Goal: Information Seeking & Learning: Learn about a topic

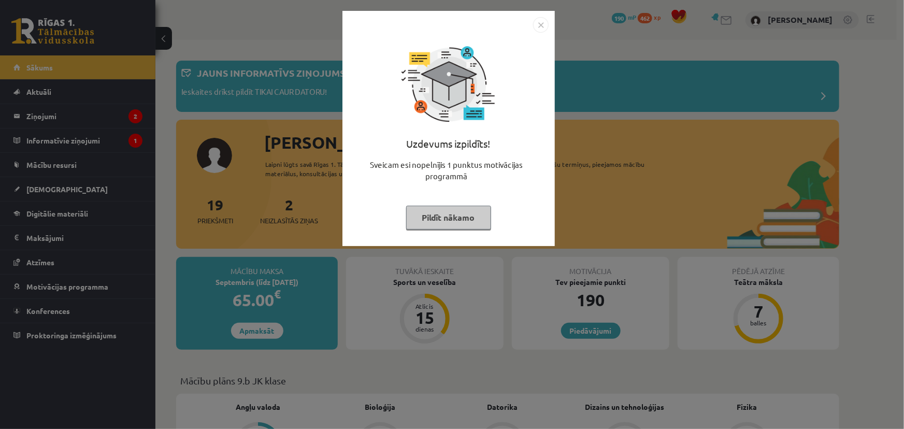
click at [687, 187] on div "Uzdevums izpildīts! Sveicam esi nopelnījis 1 punktus motivācijas programmā Pild…" at bounding box center [452, 214] width 904 height 429
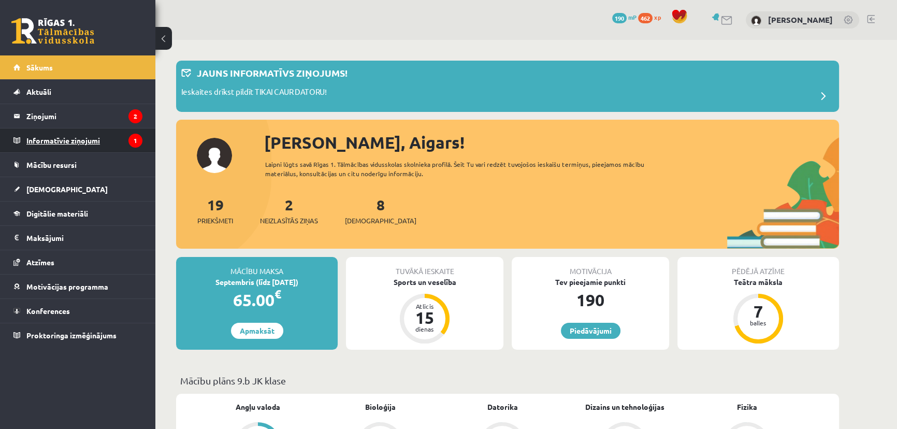
click at [78, 135] on legend "Informatīvie ziņojumi 1" at bounding box center [84, 140] width 116 height 24
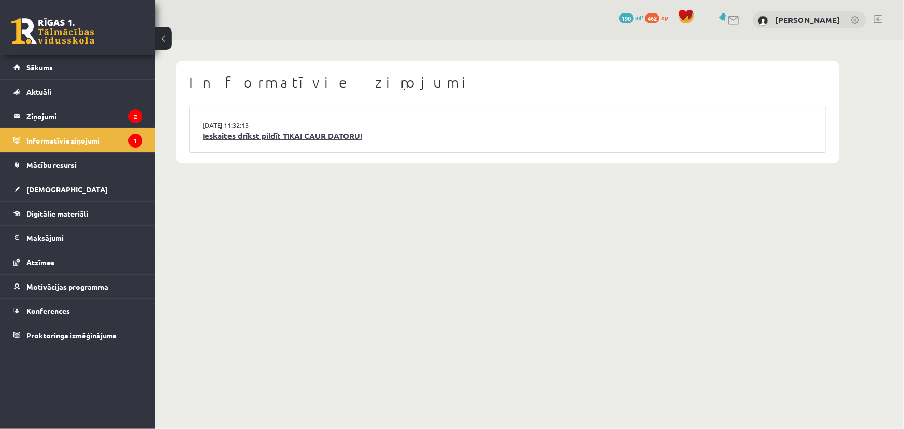
click at [345, 136] on link "Ieskaites drīkst pildīt TIKAI CAUR DATORU!" at bounding box center [508, 136] width 610 height 12
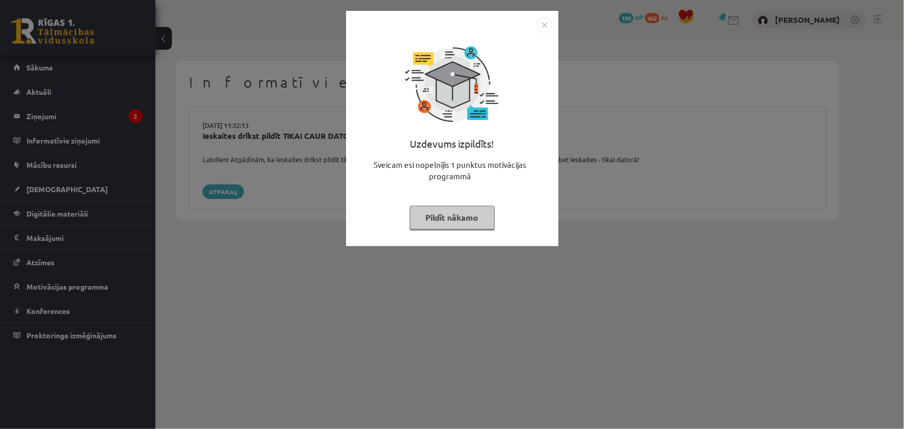
click at [450, 225] on button "Pildīt nākamo" at bounding box center [452, 218] width 85 height 24
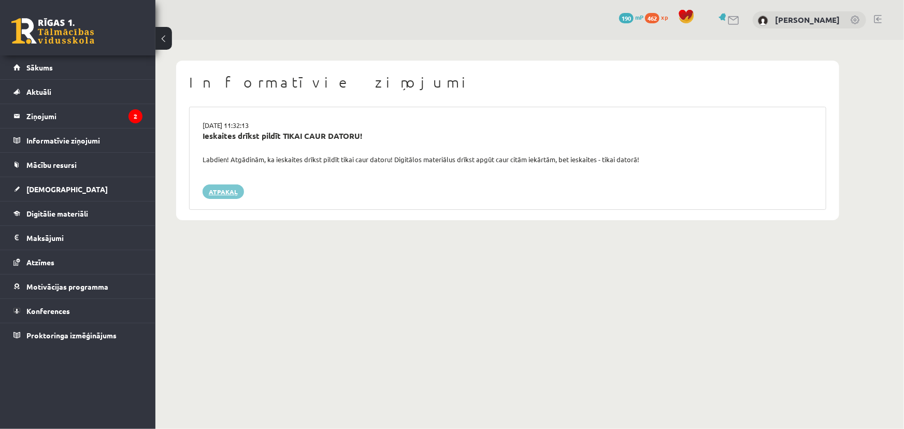
click at [225, 194] on link "Atpakaļ" at bounding box center [223, 191] width 41 height 15
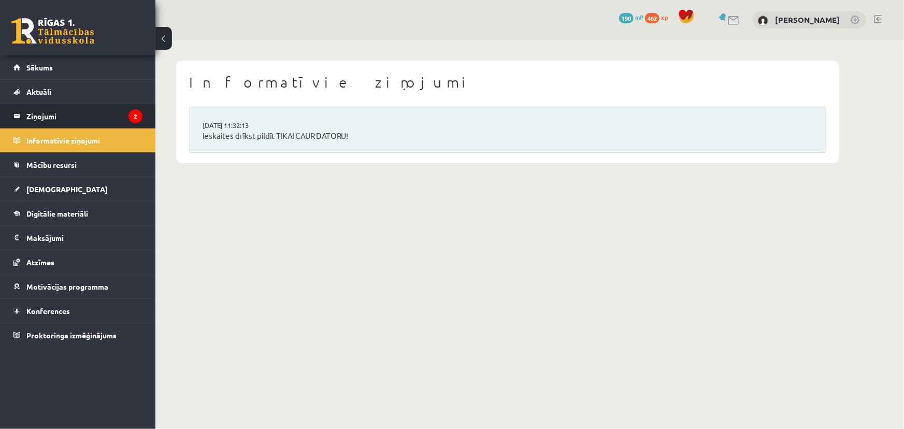
click at [82, 115] on legend "Ziņojumi 2" at bounding box center [84, 116] width 116 height 24
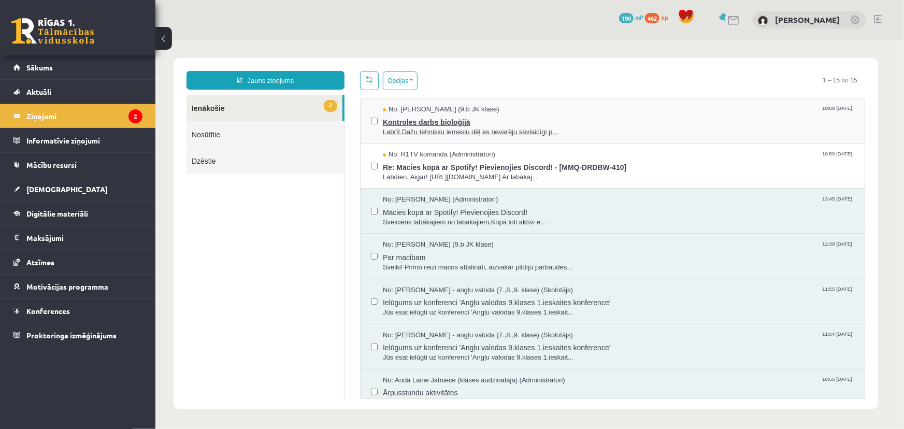
click at [546, 127] on span "Labrīt.Dažu tehnisku iemeslu dēļ es nevarēju savlaicīgi p..." at bounding box center [617, 132] width 471 height 10
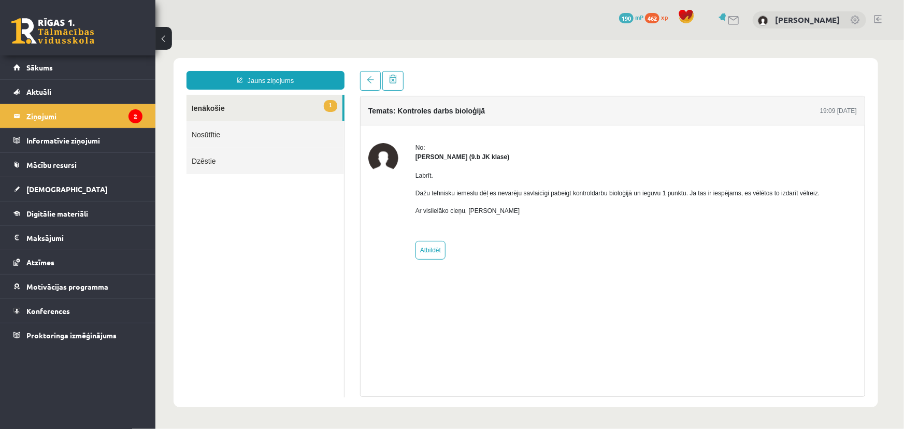
click at [89, 120] on legend "Ziņojumi 2" at bounding box center [84, 116] width 116 height 24
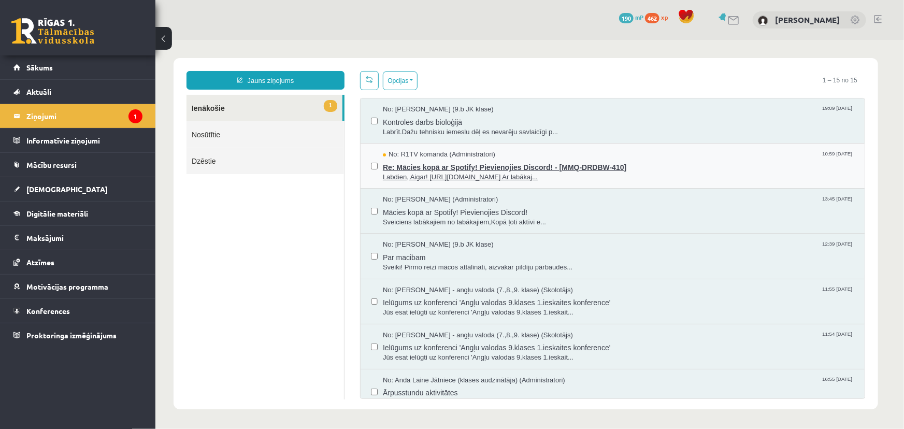
click at [653, 167] on span "Re: Mācies kopā ar Spotify! Pievienojies Discord! - [MMQ-DRDBW-410]" at bounding box center [617, 165] width 471 height 13
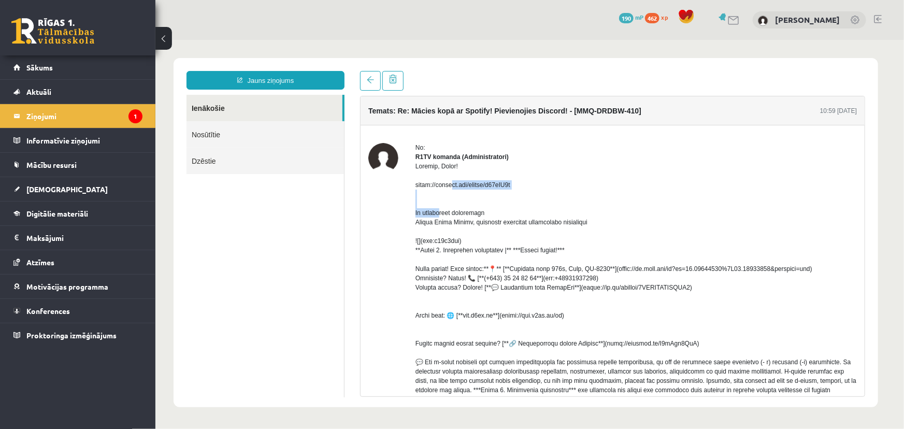
drag, startPoint x: 414, startPoint y: 193, endPoint x: 549, endPoint y: 198, distance: 134.3
click at [549, 199] on div at bounding box center [635, 310] width 441 height 298
copy div "https://discord.com/invite/s72gQP7x"
click at [373, 267] on div at bounding box center [383, 337] width 30 height 390
click at [59, 116] on legend "Ziņojumi 1" at bounding box center [84, 116] width 116 height 24
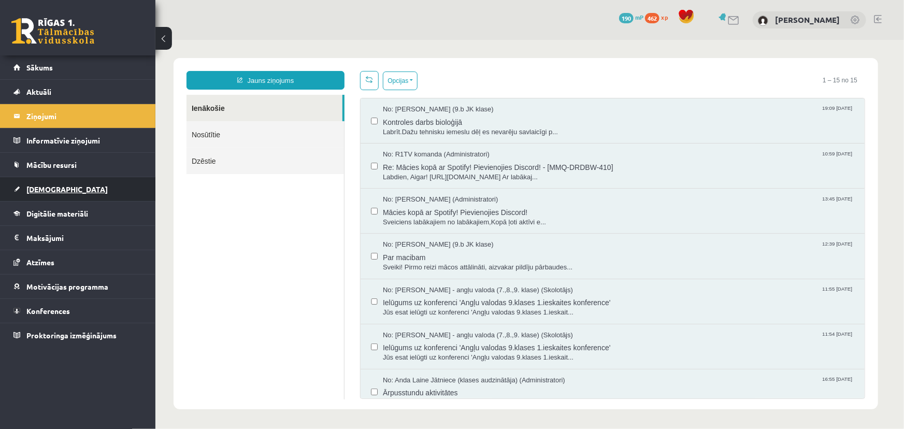
click at [53, 184] on span "[DEMOGRAPHIC_DATA]" at bounding box center [66, 188] width 81 height 9
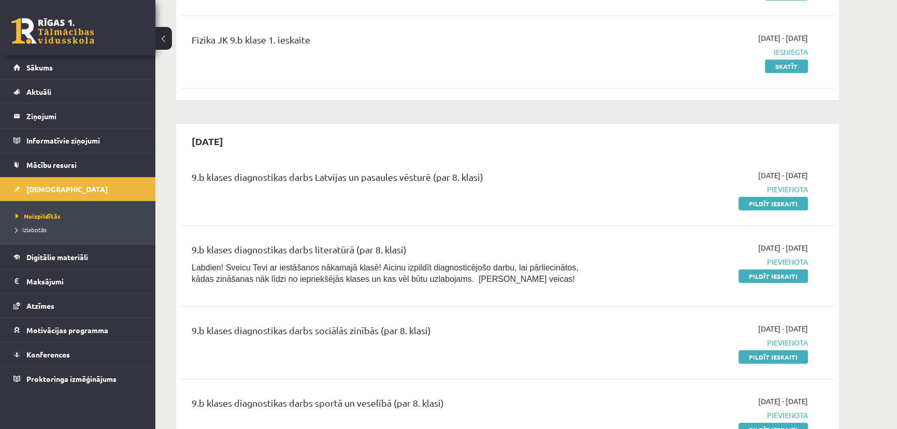
scroll to position [282, 0]
